Goal: Task Accomplishment & Management: Use online tool/utility

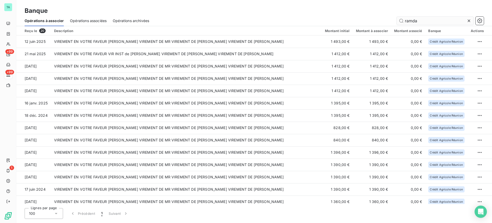
click at [396, 22] on div "ramda" at bounding box center [319, 21] width 329 height 8
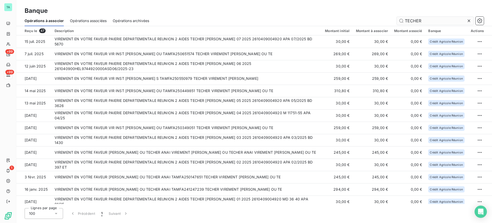
drag, startPoint x: 423, startPoint y: 18, endPoint x: 409, endPoint y: 22, distance: 15.1
click at [409, 22] on input "TECHER" at bounding box center [435, 21] width 77 height 8
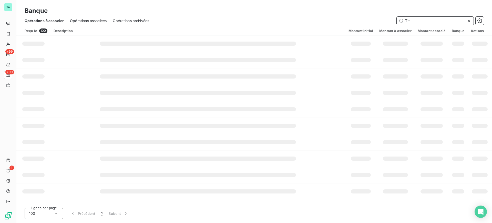
type input "T"
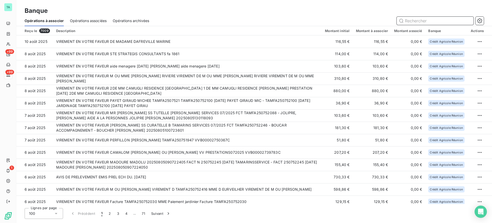
click at [410, 18] on input "text" at bounding box center [435, 21] width 77 height 8
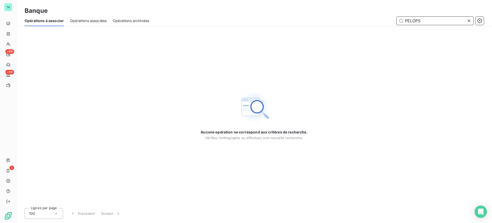
drag, startPoint x: 428, startPoint y: 20, endPoint x: 403, endPoint y: 21, distance: 25.9
click at [403, 21] on input "PELOPS" at bounding box center [435, 21] width 77 height 8
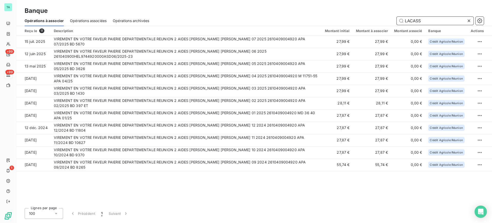
drag, startPoint x: 430, startPoint y: 20, endPoint x: 394, endPoint y: 15, distance: 37.0
click at [394, 15] on div "Banque Opérations à associer Opérations associées Opérations archivées LACASS" at bounding box center [254, 13] width 476 height 26
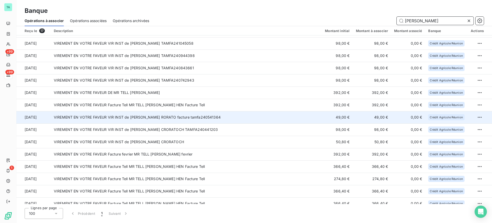
scroll to position [41, 0]
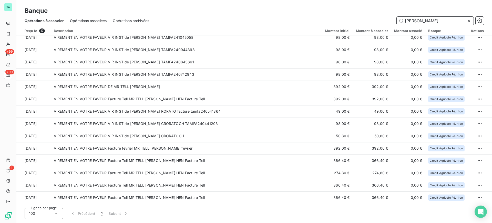
type input "CHARLES"
